Goal: Navigation & Orientation: Find specific page/section

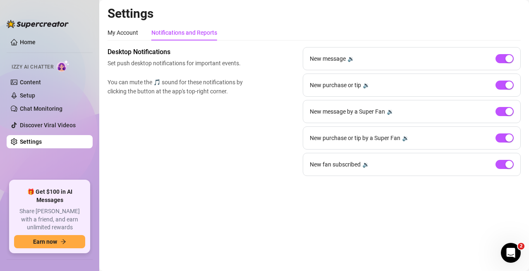
click at [149, 32] on div "My Account Notifications and Reports" at bounding box center [163, 33] width 110 height 16
click at [142, 32] on div "My Account Notifications and Reports" at bounding box center [163, 33] width 110 height 16
click at [134, 34] on div "My Account" at bounding box center [123, 32] width 31 height 9
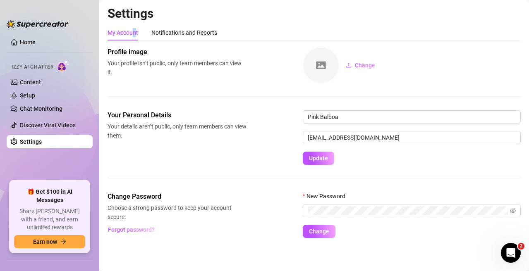
click at [134, 34] on div "My Account" at bounding box center [123, 32] width 31 height 9
click at [36, 41] on link "Home" at bounding box center [28, 42] width 16 height 7
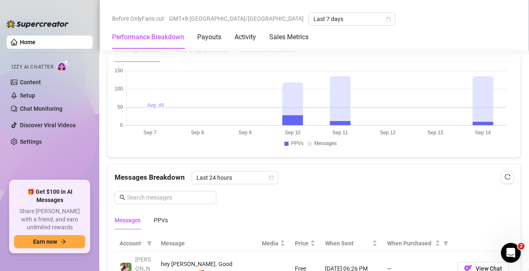
scroll to position [620, 0]
